Goal: Navigation & Orientation: Find specific page/section

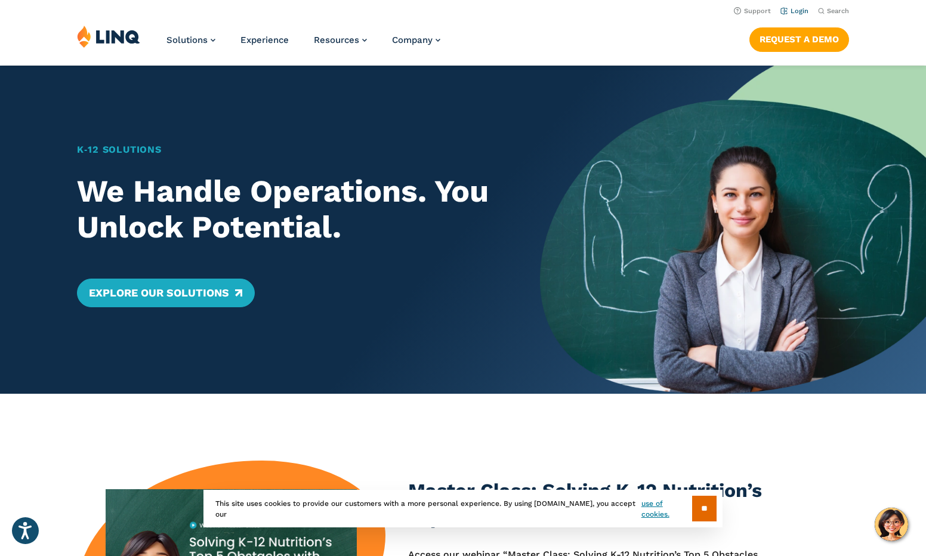
click at [801, 10] on link "Login" at bounding box center [794, 11] width 28 height 8
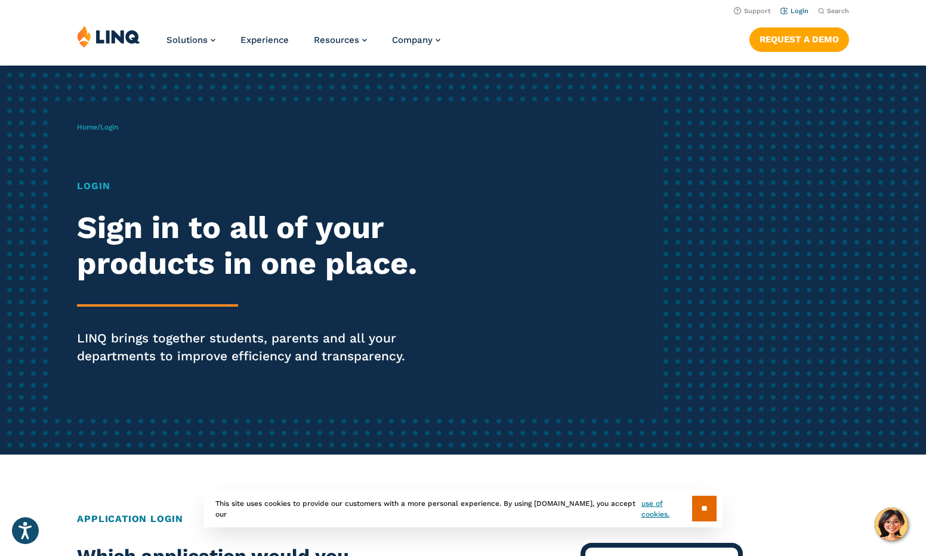
click at [795, 11] on link "Login" at bounding box center [794, 11] width 28 height 8
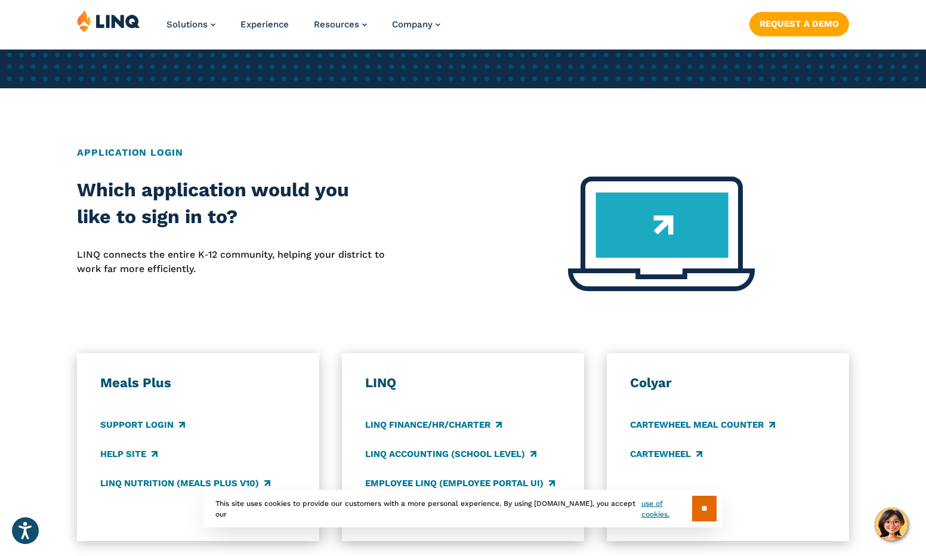
scroll to position [506, 0]
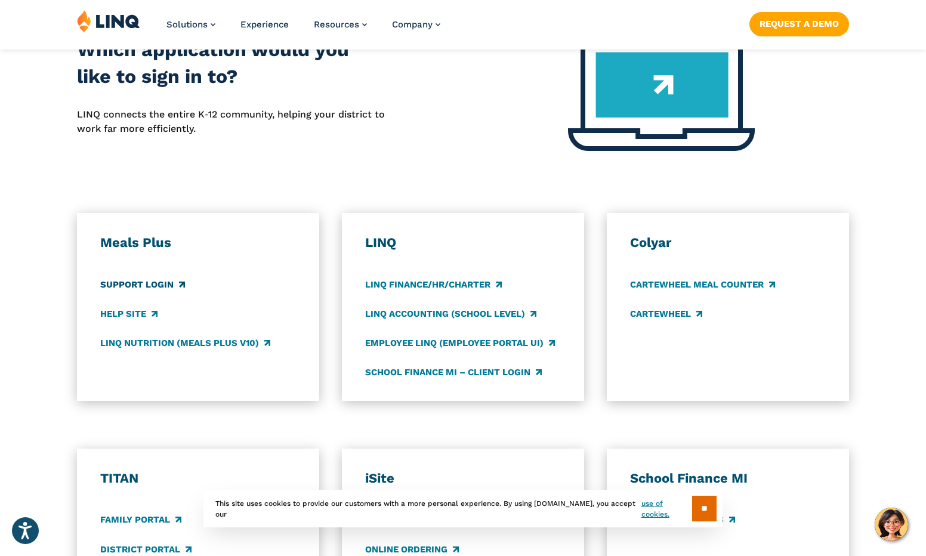
click at [153, 282] on link "Support Login" at bounding box center [142, 284] width 84 height 13
